Goal: Transaction & Acquisition: Purchase product/service

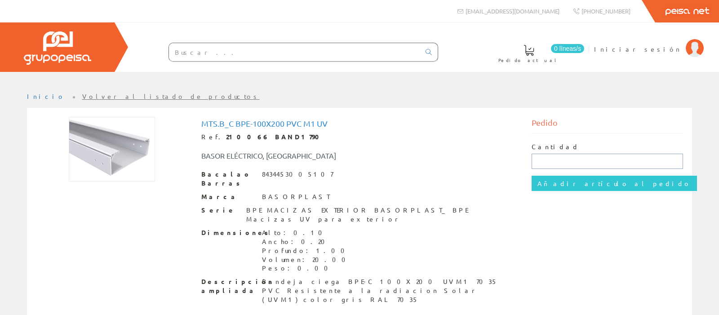
click at [544, 157] on input "text" at bounding box center [608, 161] width 152 height 15
type input "10"
click at [88, 95] on font "Volver al listado de productos" at bounding box center [171, 96] width 178 height 8
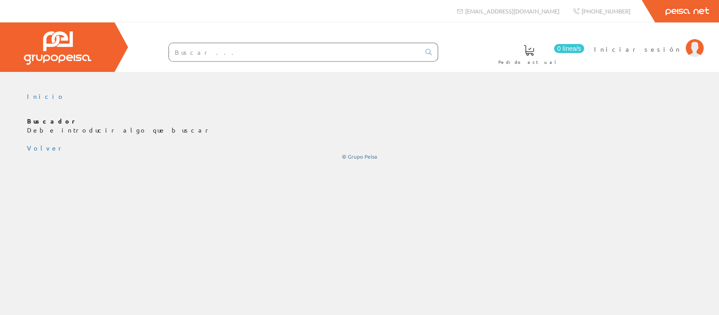
click at [681, 9] on link "Peisa Net" at bounding box center [687, 11] width 64 height 22
